Goal: Check status: Check status

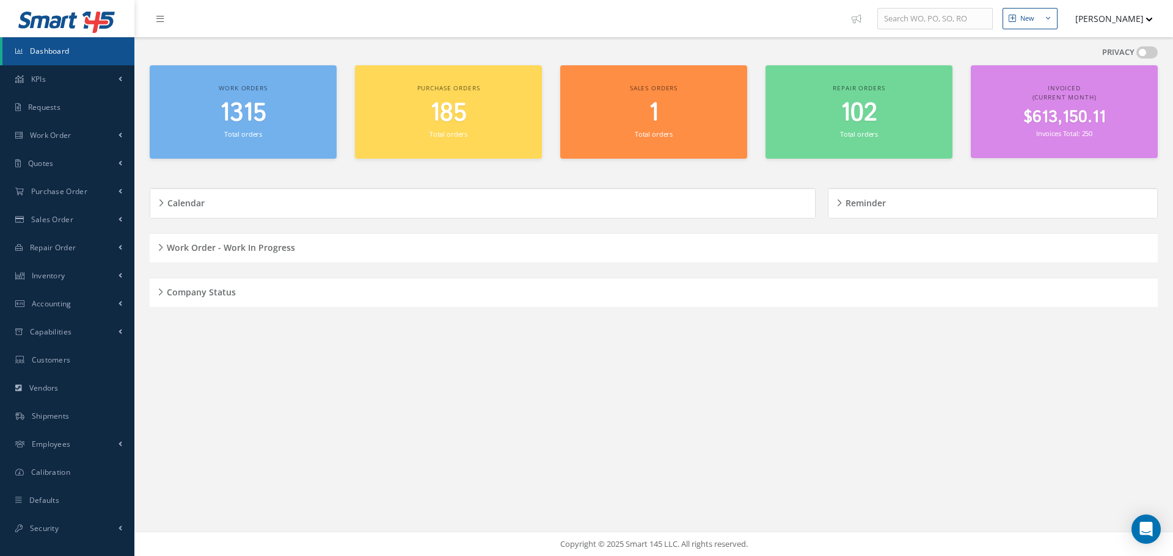
click at [163, 292] on h5 "Company Status" at bounding box center [199, 290] width 73 height 15
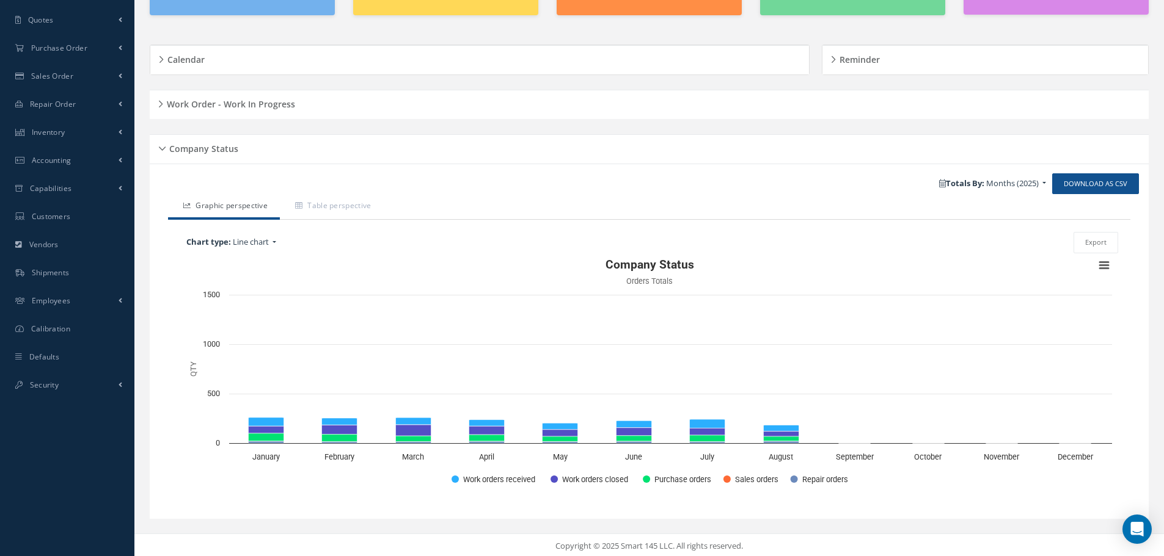
scroll to position [146, 0]
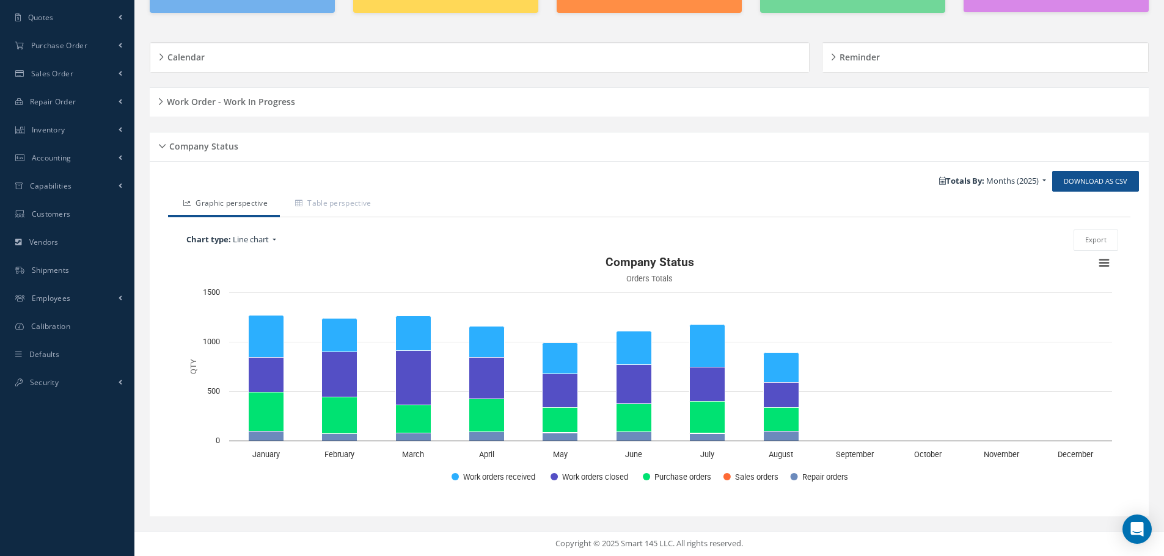
click at [166, 148] on h5 "Company Status" at bounding box center [202, 144] width 73 height 15
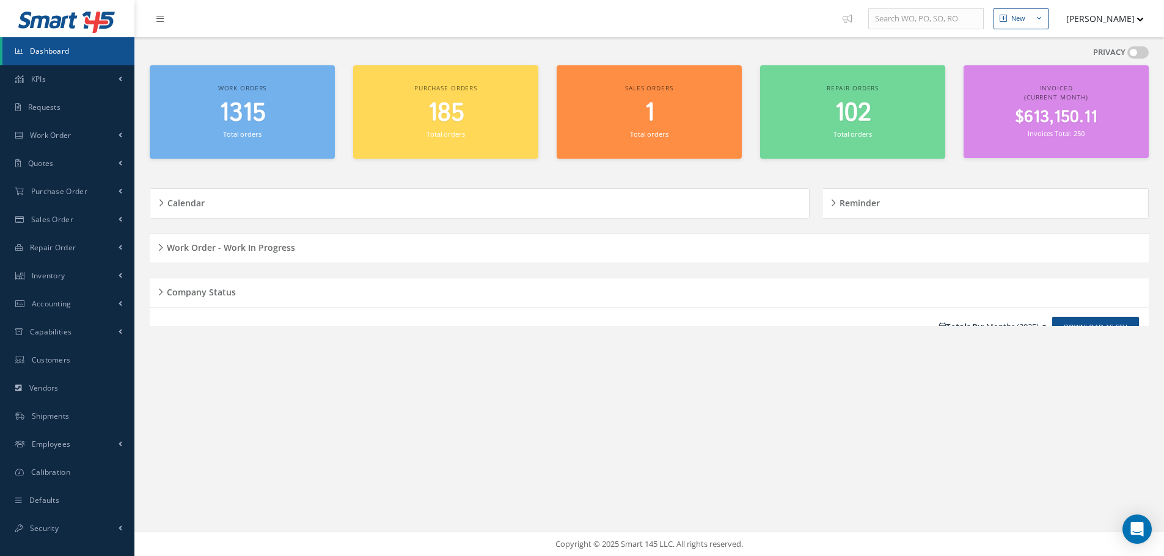
scroll to position [0, 0]
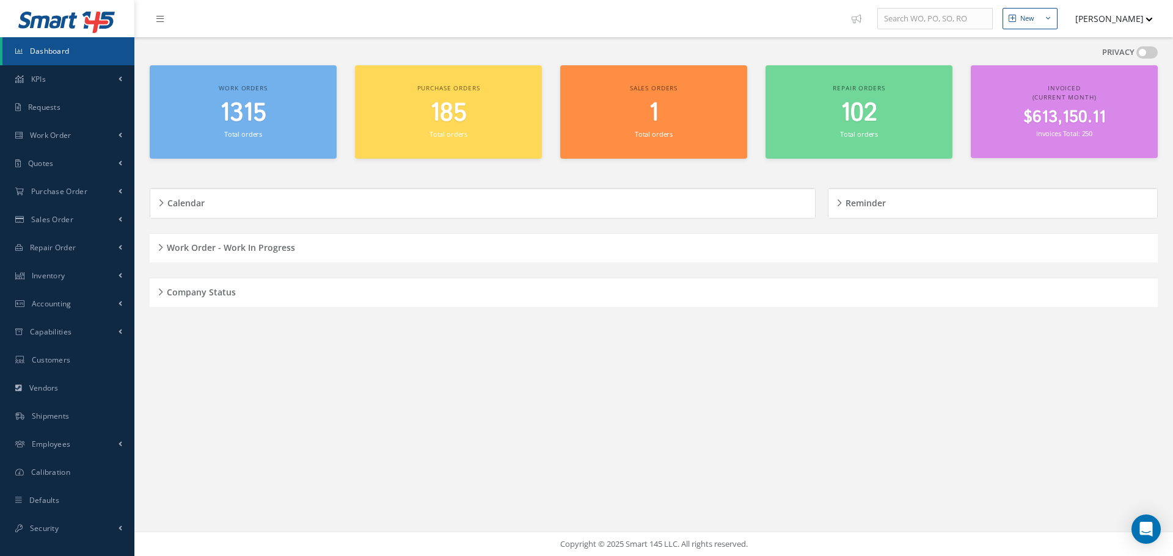
click at [156, 247] on div "Work Order - Work In Progress" at bounding box center [654, 248] width 1008 height 19
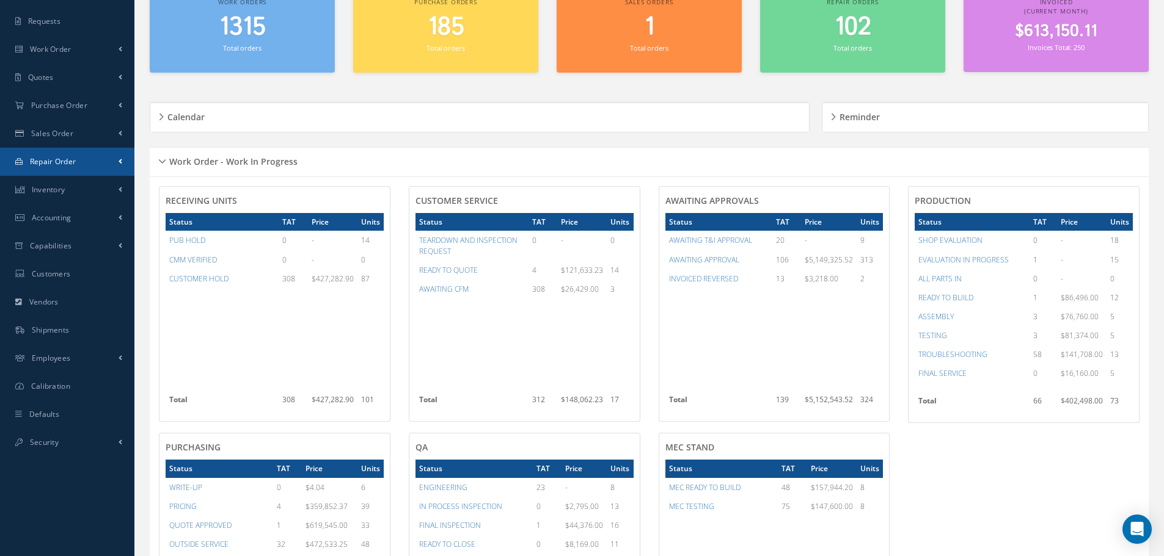
scroll to position [81, 0]
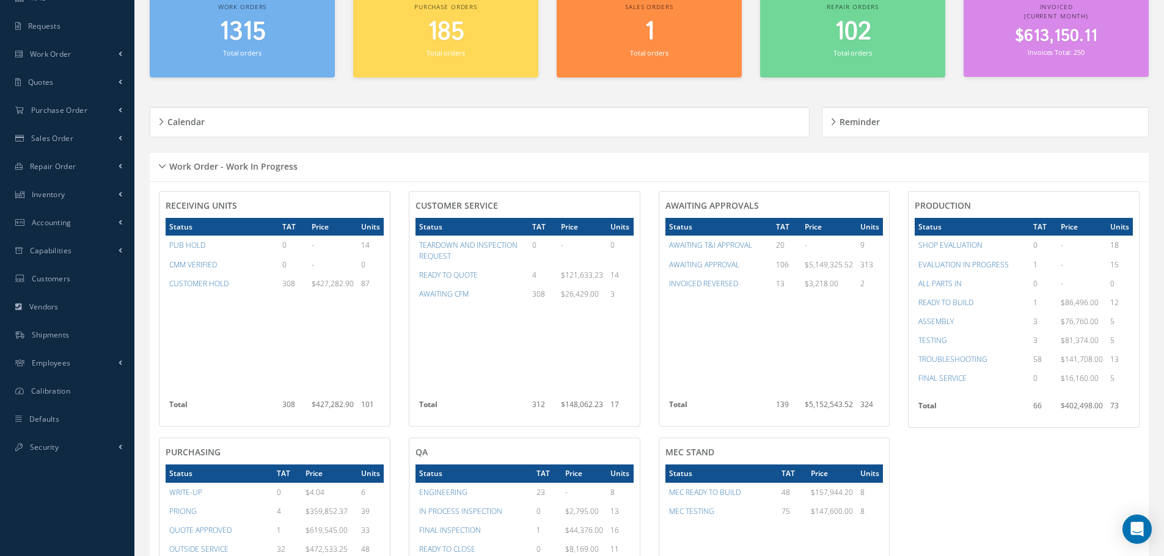
click at [162, 165] on div "Work Order - Work In Progress" at bounding box center [649, 167] width 999 height 19
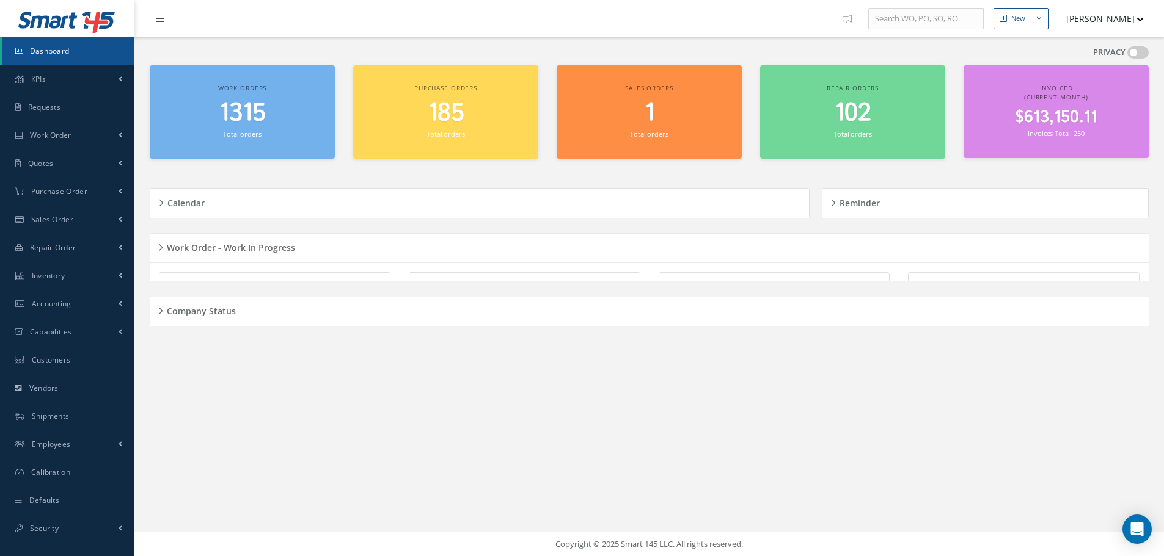
scroll to position [0, 0]
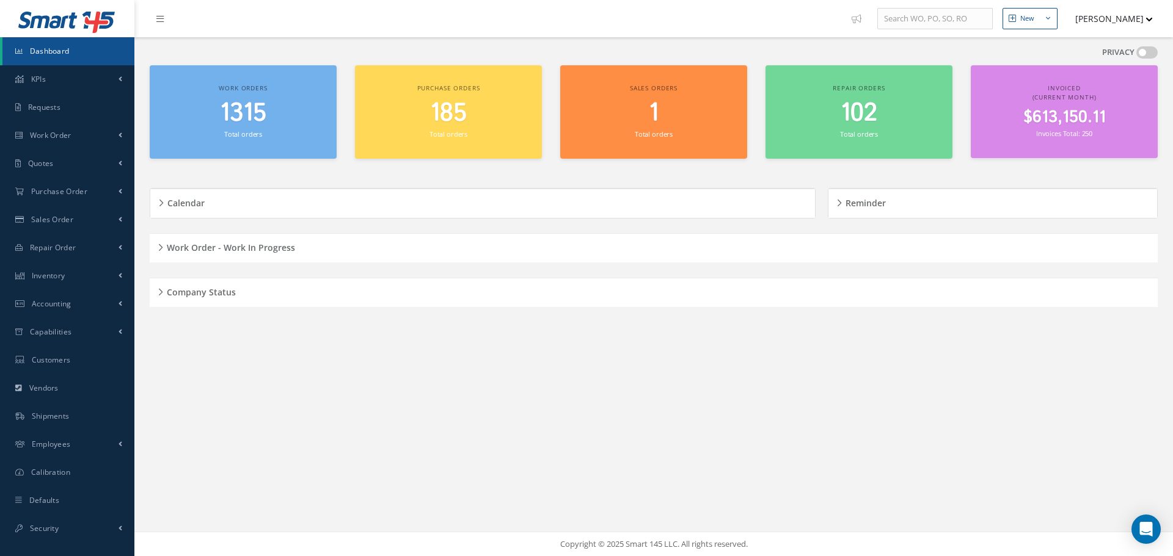
click at [159, 292] on div "Company Status" at bounding box center [654, 292] width 1008 height 19
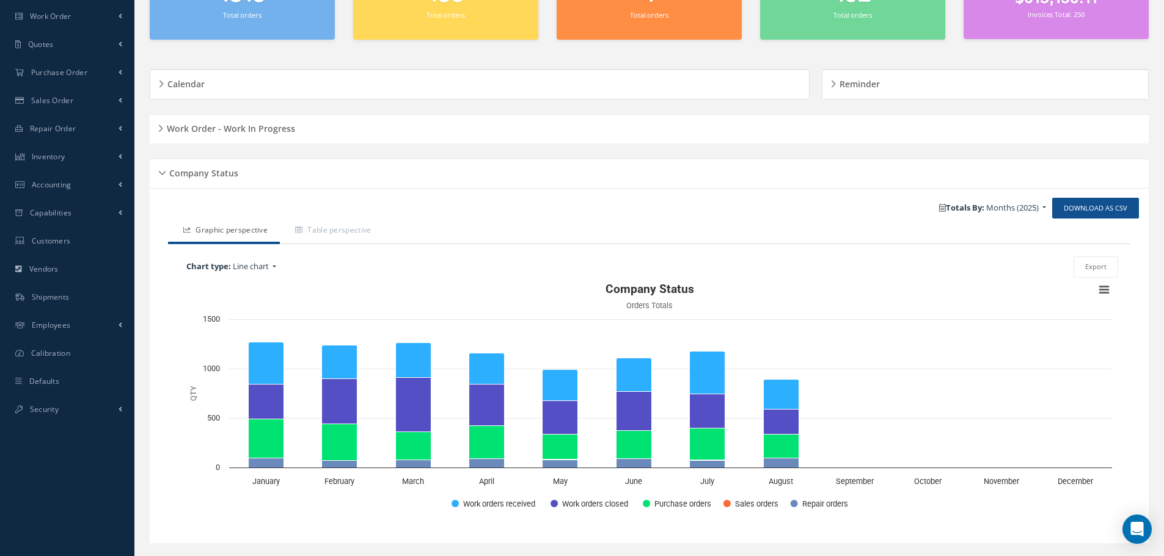
scroll to position [146, 0]
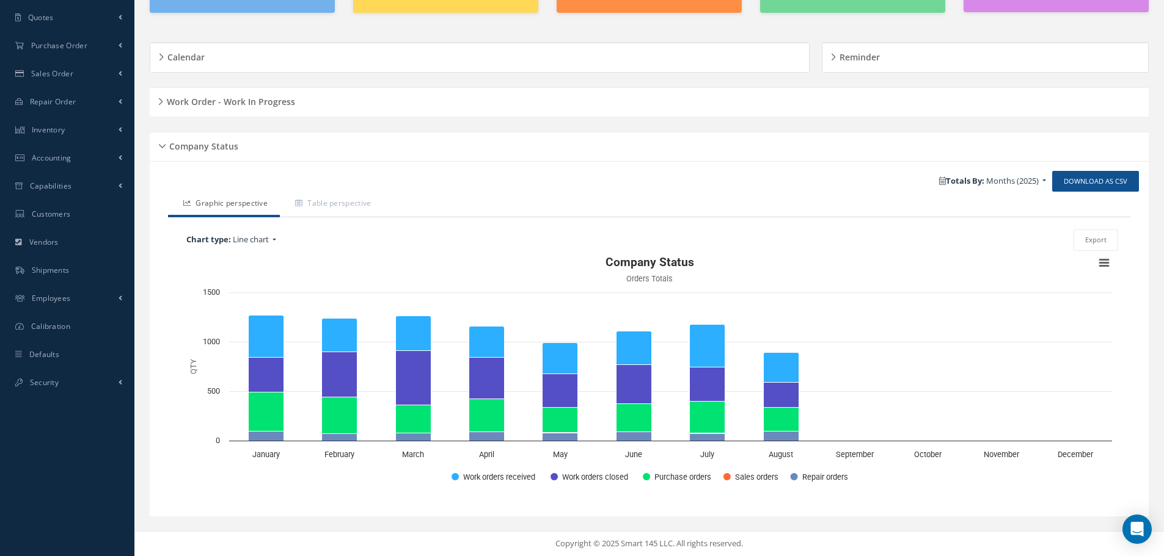
click at [166, 145] on div "Company Status" at bounding box center [649, 146] width 999 height 19
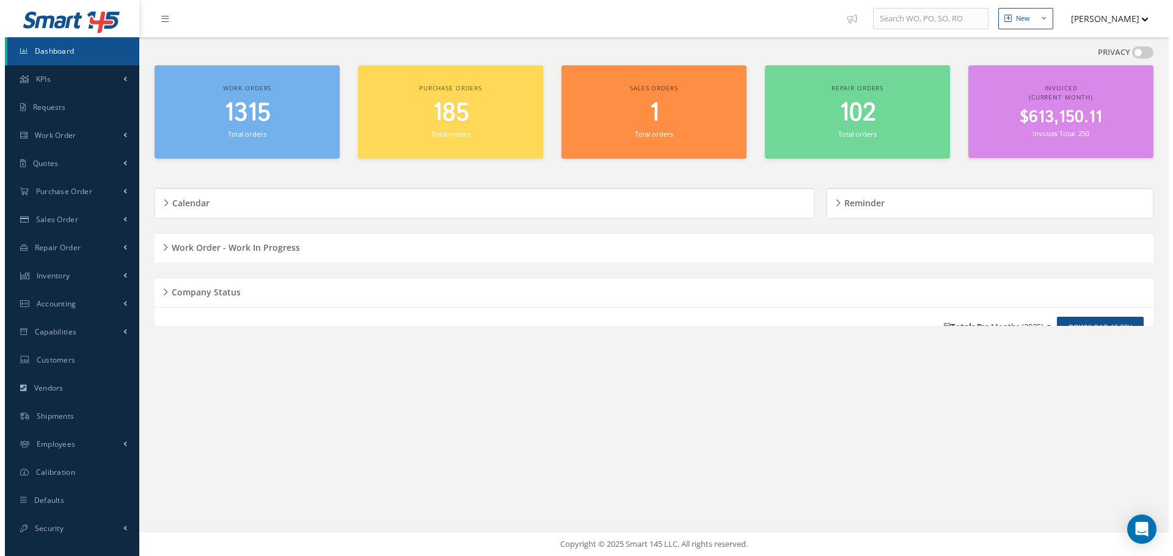
scroll to position [0, 0]
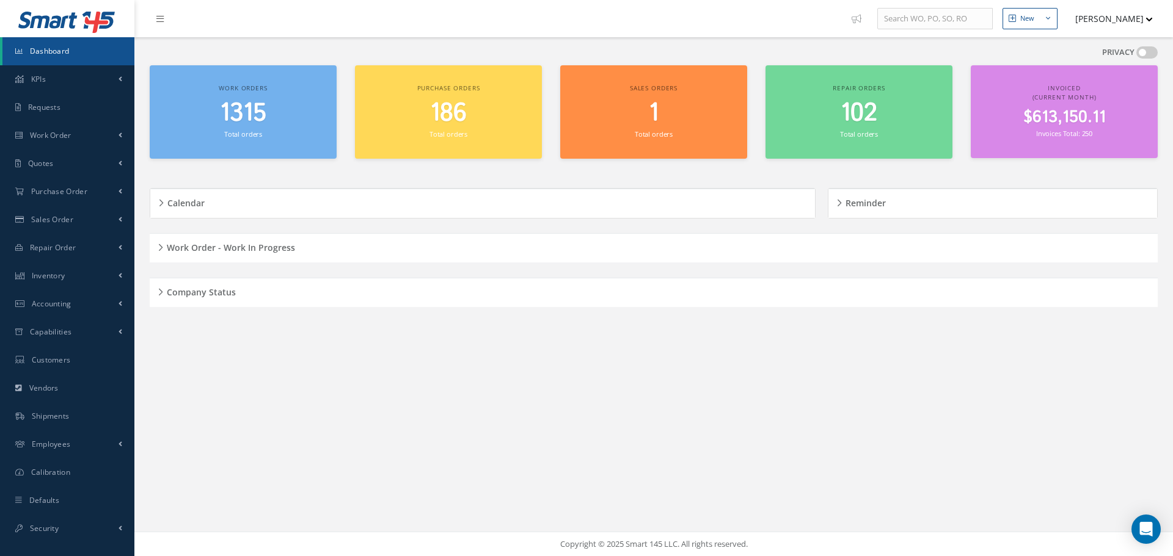
click at [159, 292] on div "Company Status" at bounding box center [654, 292] width 1008 height 19
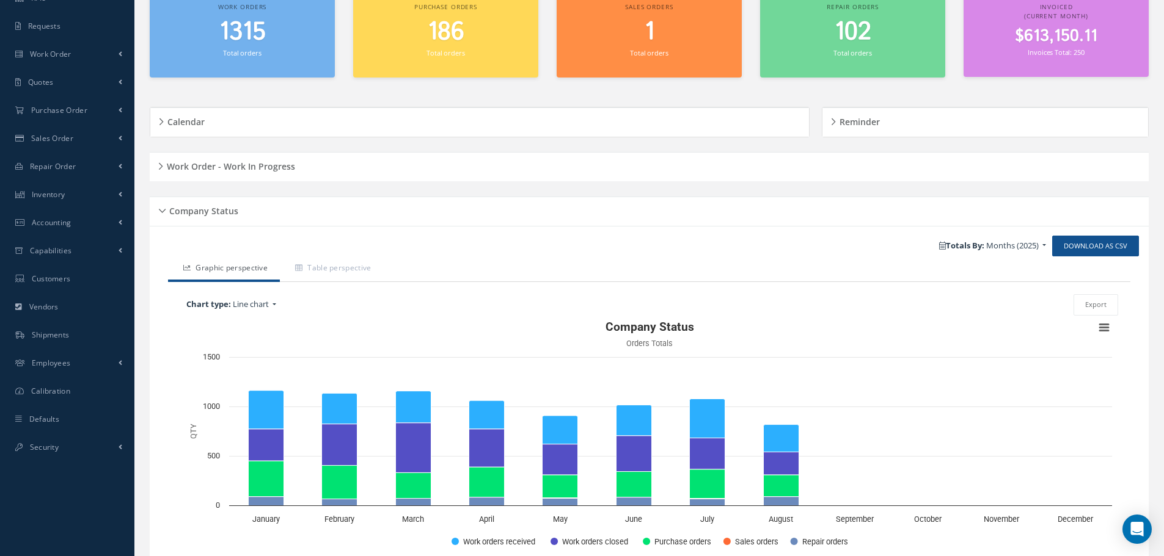
scroll to position [146, 0]
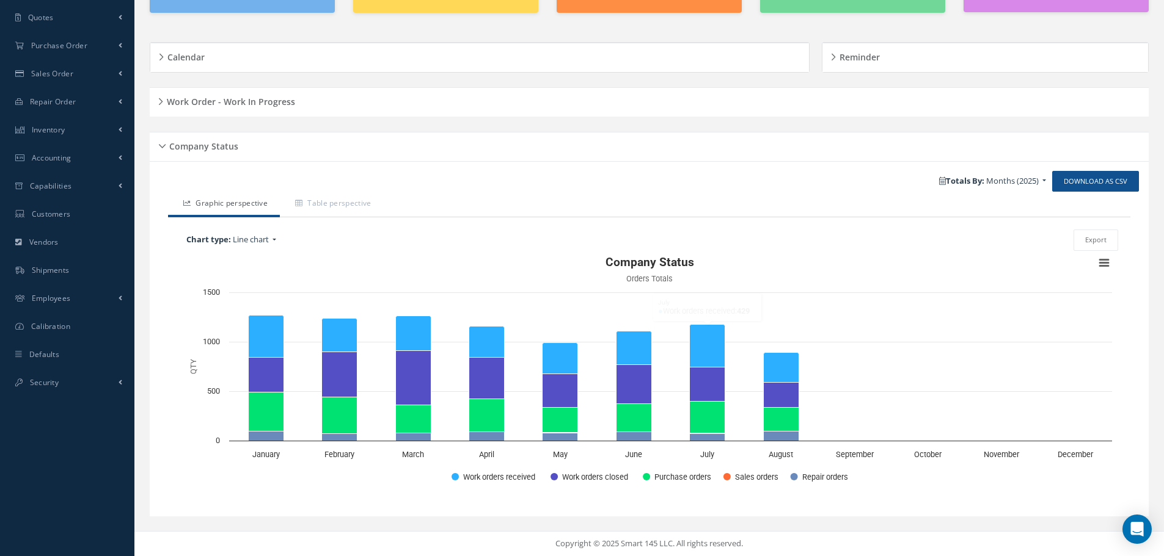
click at [159, 144] on div "Company Status" at bounding box center [649, 146] width 999 height 19
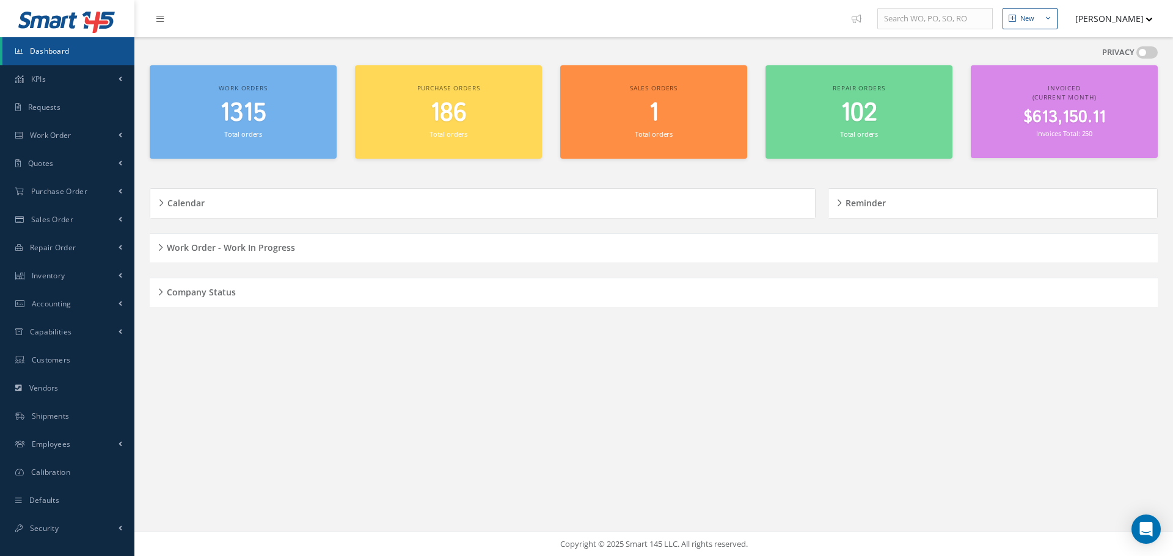
click at [162, 291] on div "Company Status" at bounding box center [654, 292] width 1008 height 19
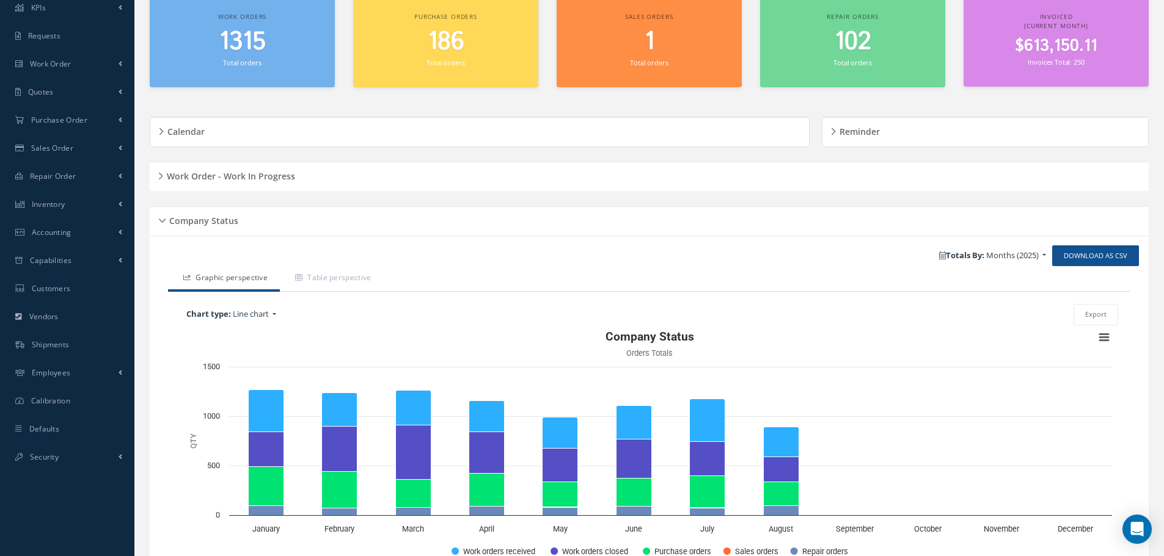
scroll to position [122, 0]
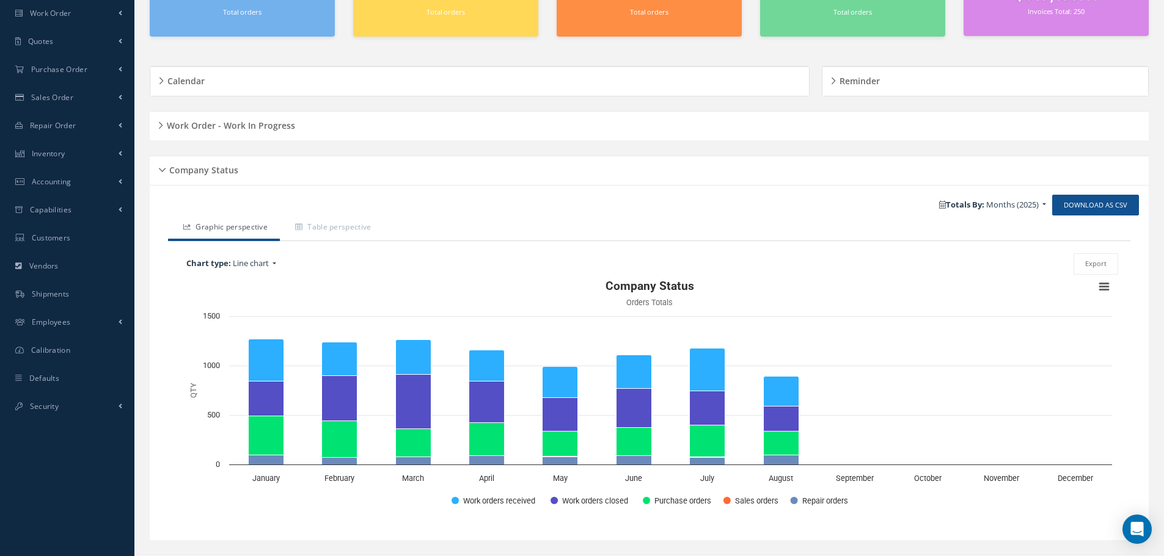
click at [158, 169] on div "Company Status" at bounding box center [649, 170] width 999 height 19
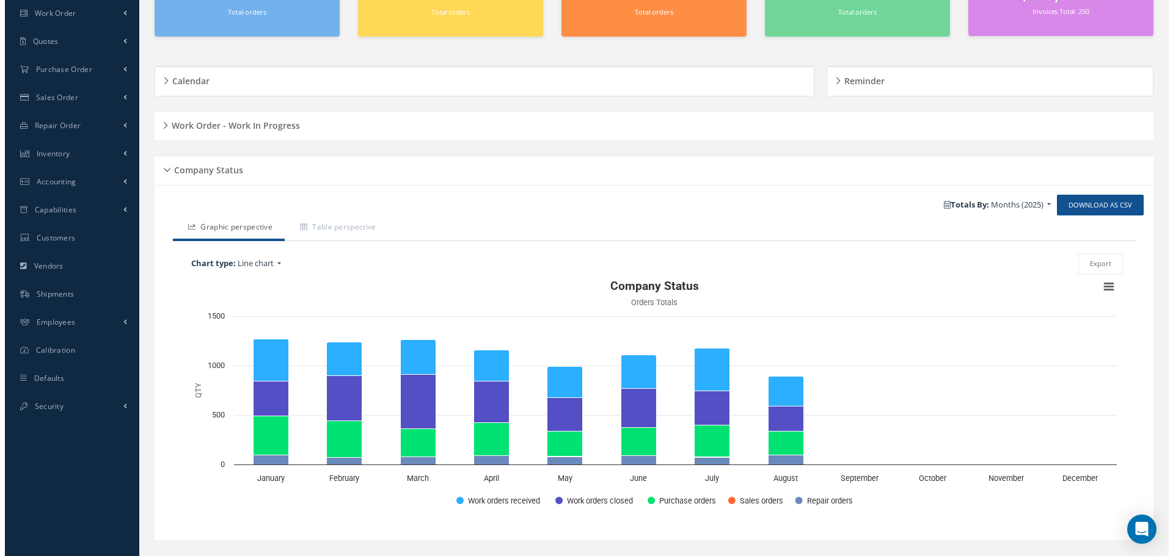
scroll to position [0, 0]
